Goal: Check status: Check status

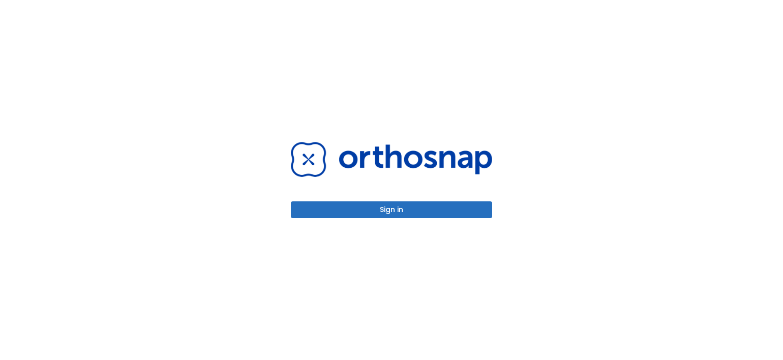
click at [383, 208] on button "Sign in" at bounding box center [391, 209] width 201 height 17
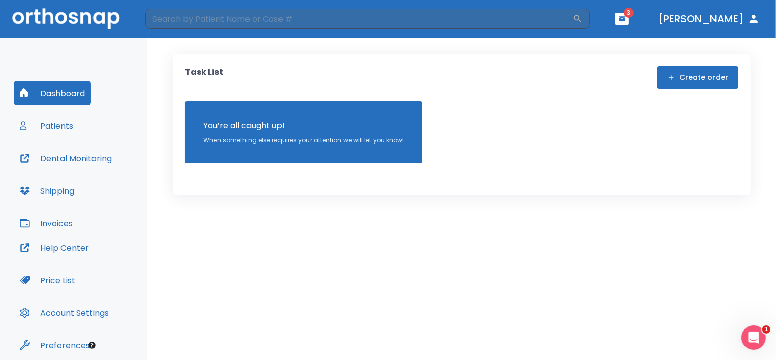
click at [625, 19] on icon "button" at bounding box center [622, 18] width 6 height 5
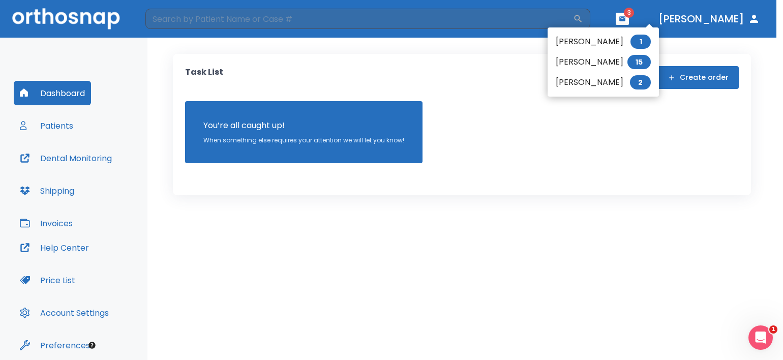
click at [597, 84] on li "[PERSON_NAME] 2" at bounding box center [602, 82] width 111 height 20
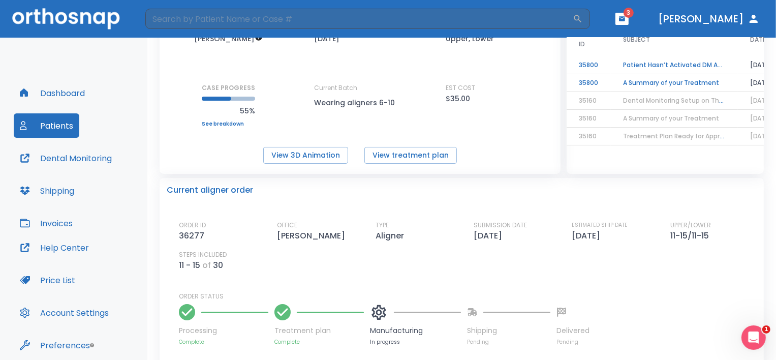
scroll to position [51, 0]
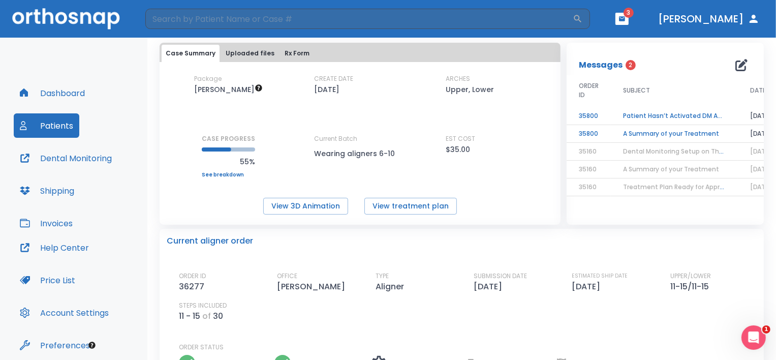
click at [663, 115] on td "Patient Hasn’t Activated DM App yet!" at bounding box center [674, 116] width 127 height 18
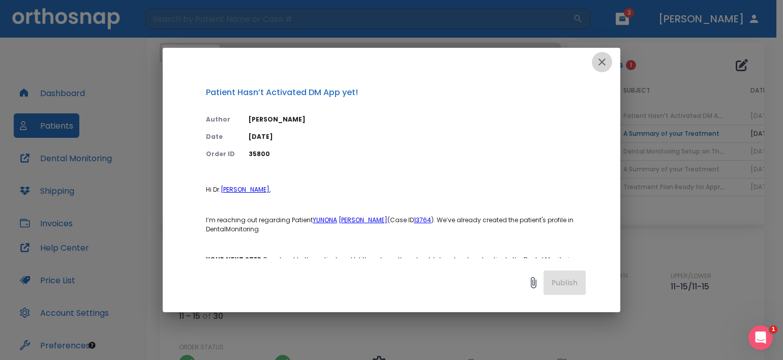
click at [604, 60] on icon "button" at bounding box center [602, 62] width 12 height 12
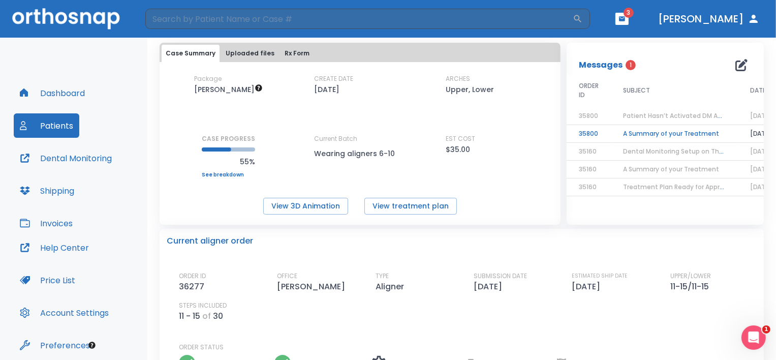
click at [652, 130] on td "A Summary of your Treatment" at bounding box center [674, 134] width 127 height 18
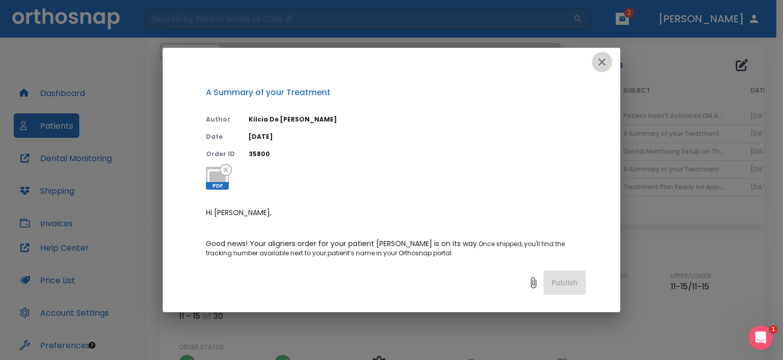
click at [601, 60] on icon "button" at bounding box center [601, 61] width 7 height 7
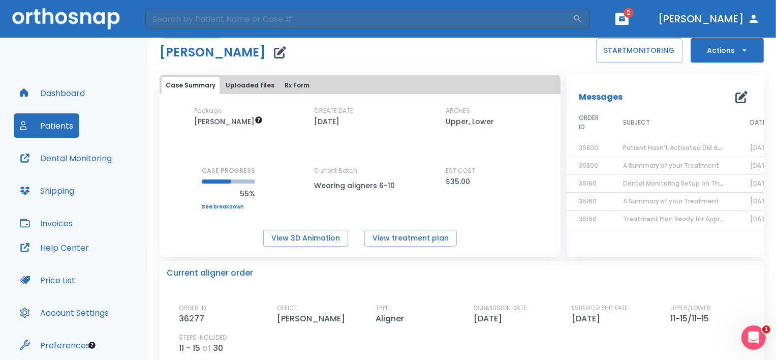
scroll to position [0, 0]
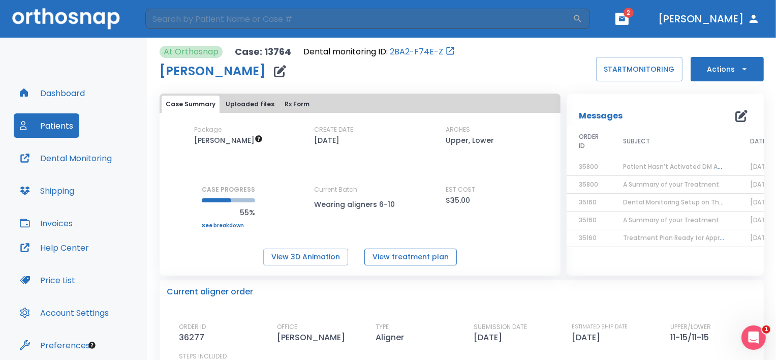
click at [399, 256] on button "View treatment plan" at bounding box center [410, 257] width 93 height 17
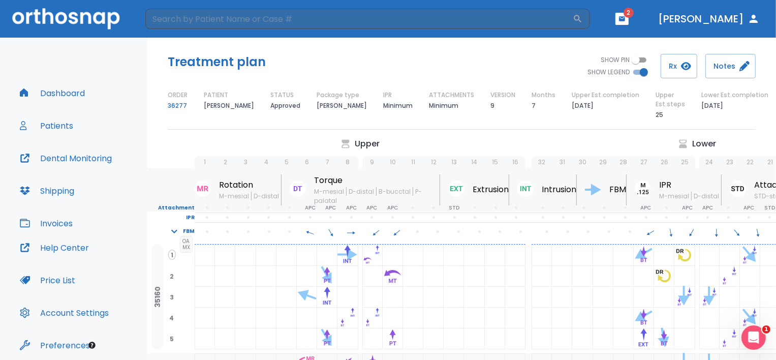
scroll to position [40, 0]
